Goal: Task Accomplishment & Management: Manage account settings

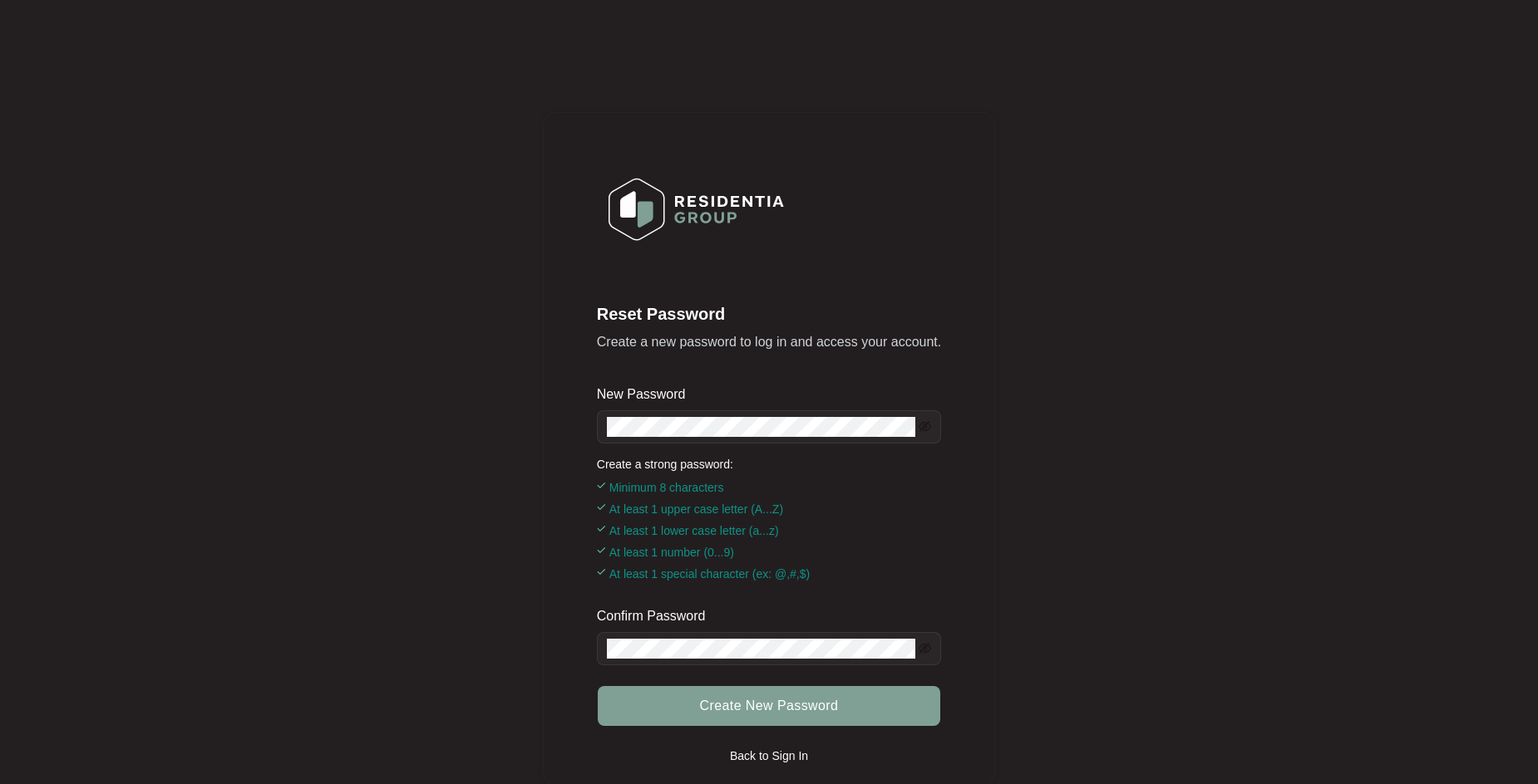
click at [759, 413] on span at bounding box center [769, 427] width 344 height 33
click at [417, 453] on div "Reset Password Create a new password to log in and access your account. New Pas…" at bounding box center [769, 448] width 1505 height 864
click at [727, 703] on span "Create New Password" at bounding box center [769, 706] width 139 height 20
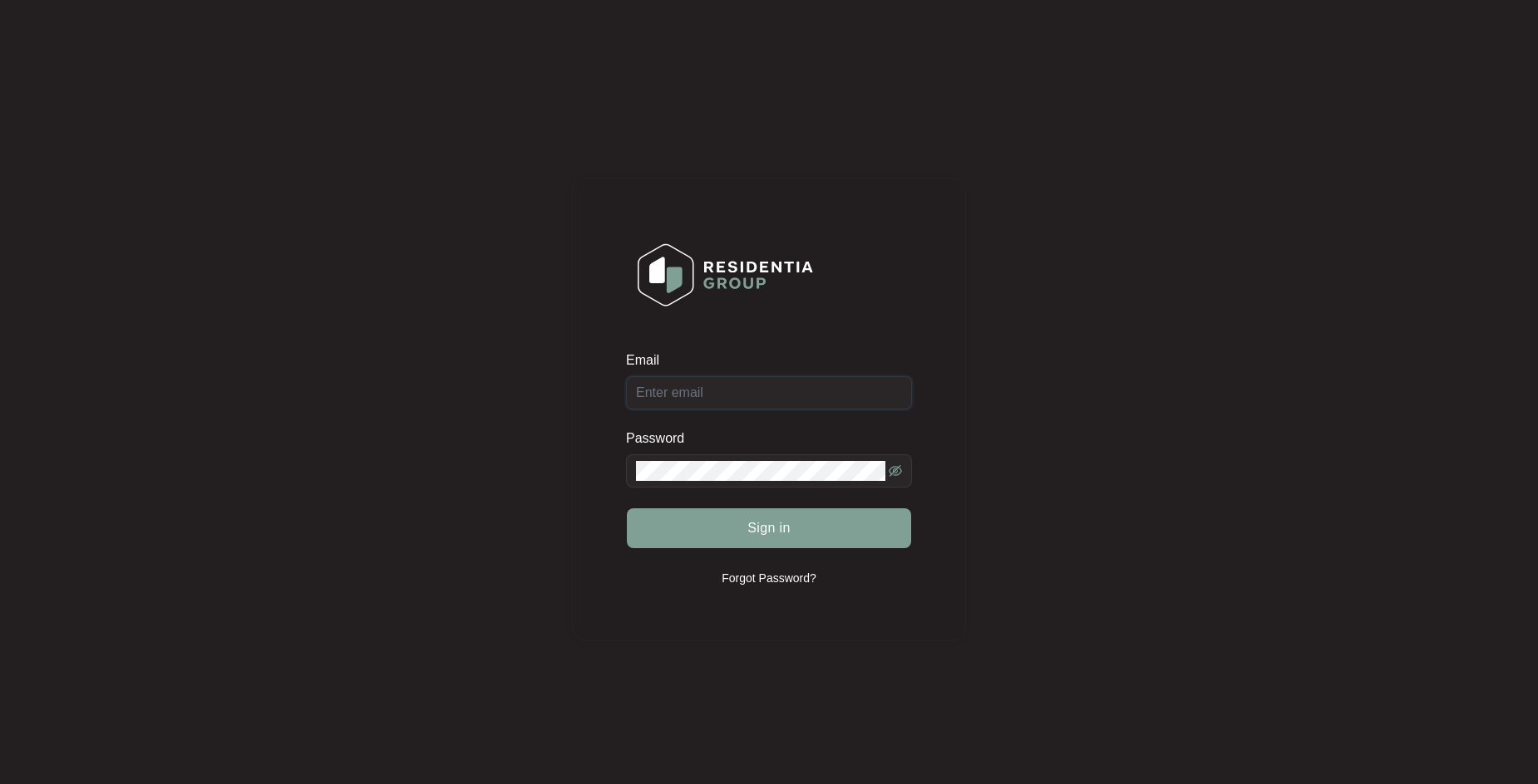
click at [685, 405] on input "Email" at bounding box center [769, 393] width 286 height 33
type input "[EMAIL_ADDRESS][DOMAIN_NAME]"
click at [627, 509] on button "Sign in" at bounding box center [769, 529] width 284 height 40
